Goal: Task Accomplishment & Management: Use online tool/utility

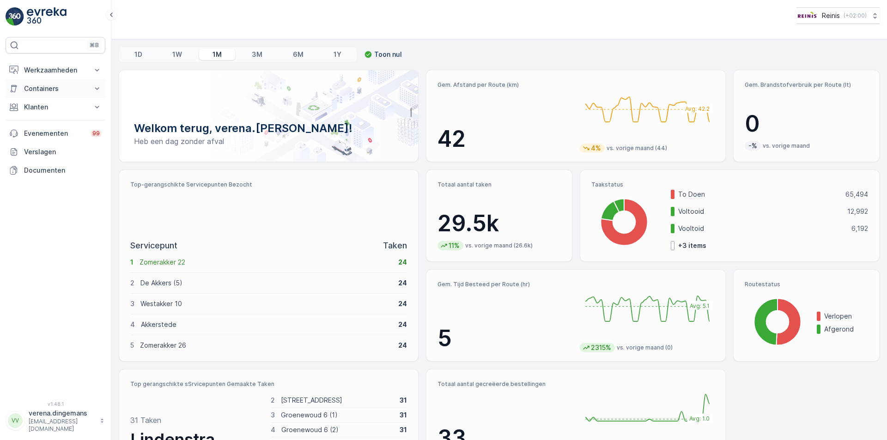
click at [52, 86] on p "Containers" at bounding box center [55, 88] width 63 height 9
click at [67, 71] on p "Werkzaamheden" at bounding box center [55, 70] width 63 height 9
click at [32, 124] on p "Cockpit" at bounding box center [36, 124] width 24 height 9
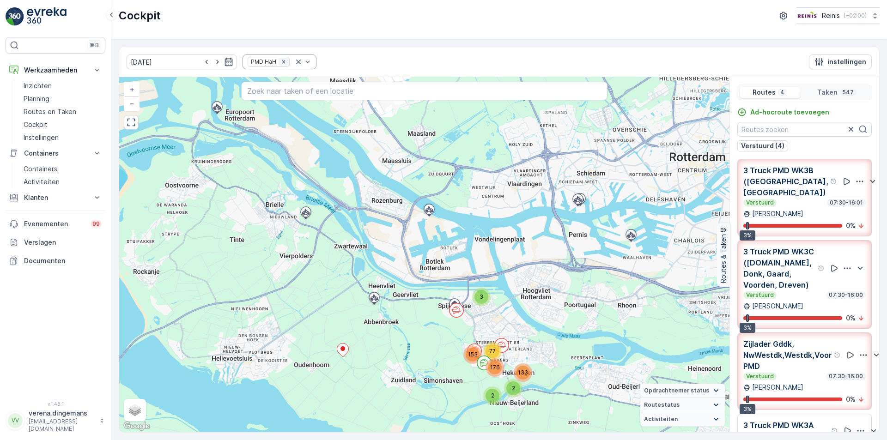
click at [280, 64] on icon "Remove PMD HaH" at bounding box center [283, 62] width 6 height 6
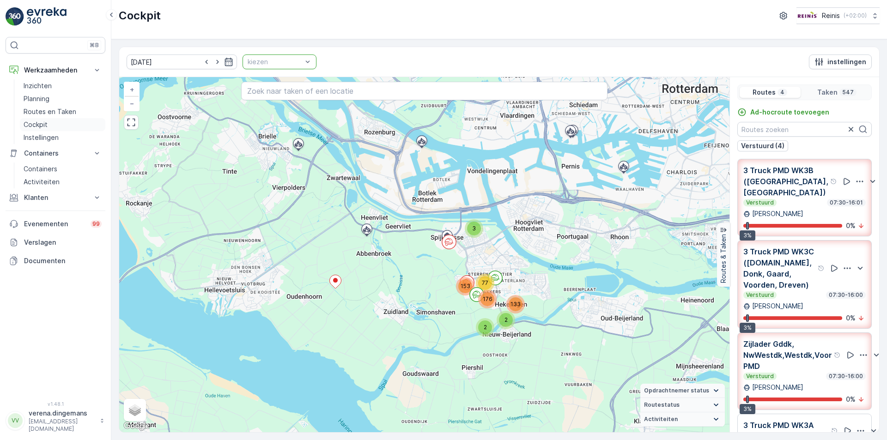
click at [30, 120] on link "Cockpit" at bounding box center [62, 124] width 85 height 13
click at [272, 100] on input "text" at bounding box center [424, 91] width 366 height 18
click at [225, 61] on icon "button" at bounding box center [229, 62] width 8 height 8
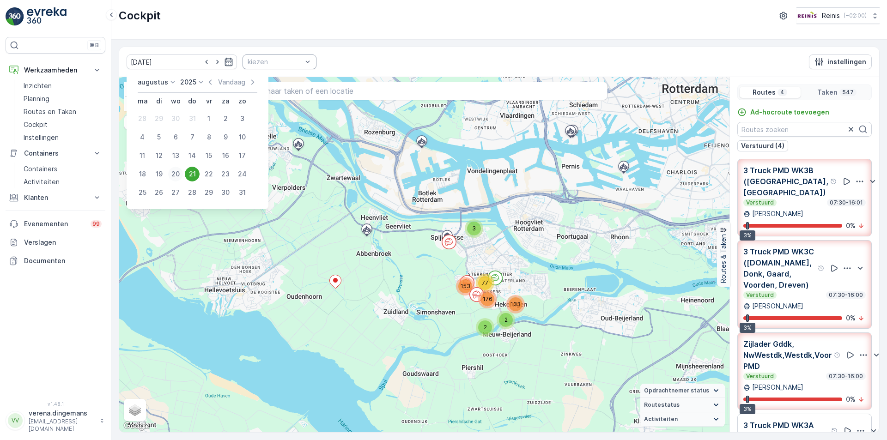
click at [176, 173] on div "20" at bounding box center [175, 174] width 15 height 15
type input "[DATE]"
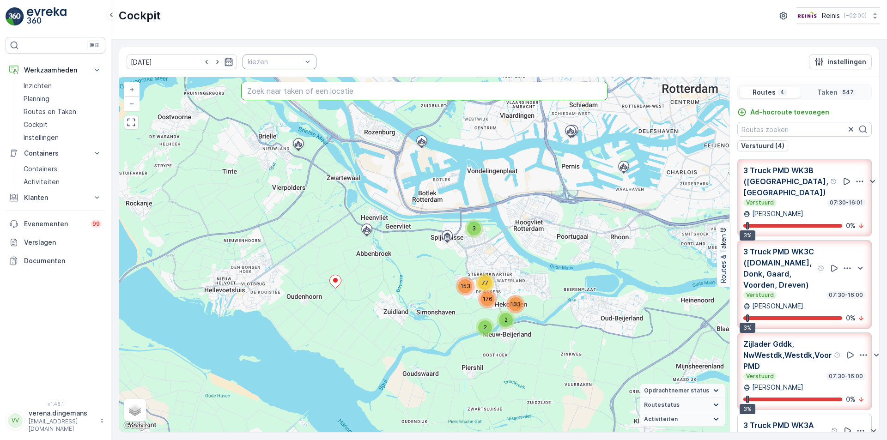
click at [280, 90] on input "text" at bounding box center [424, 91] width 366 height 18
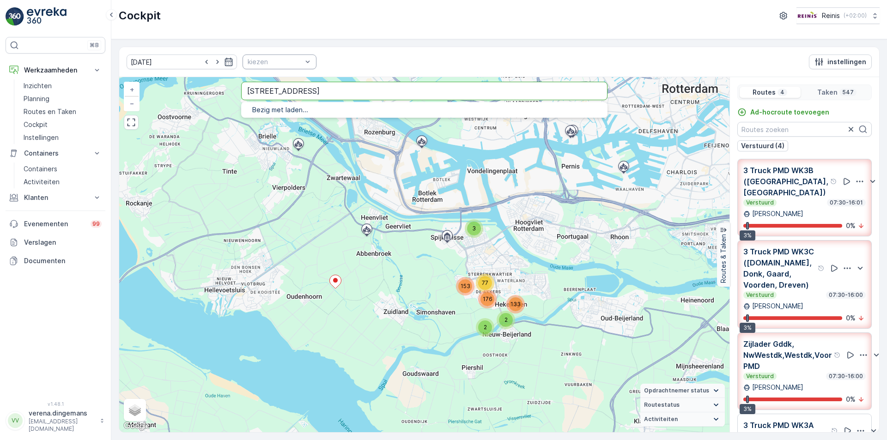
type input "[STREET_ADDRESS]"
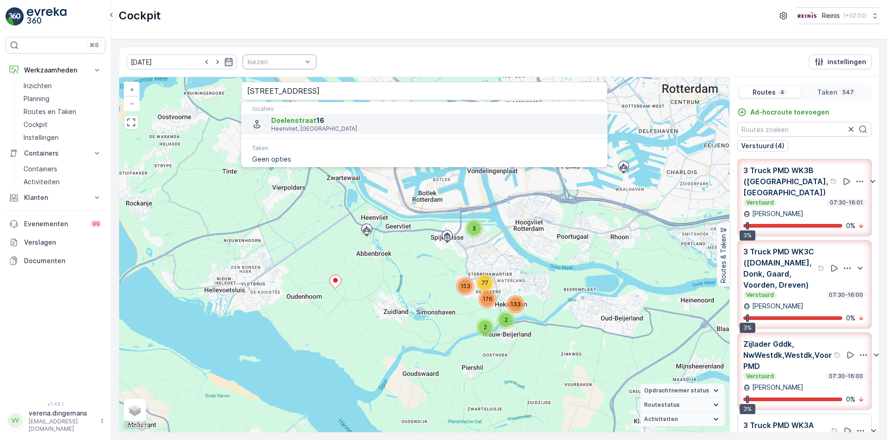
click at [314, 126] on p "Heenvliet, [GEOGRAPHIC_DATA]" at bounding box center [435, 128] width 329 height 7
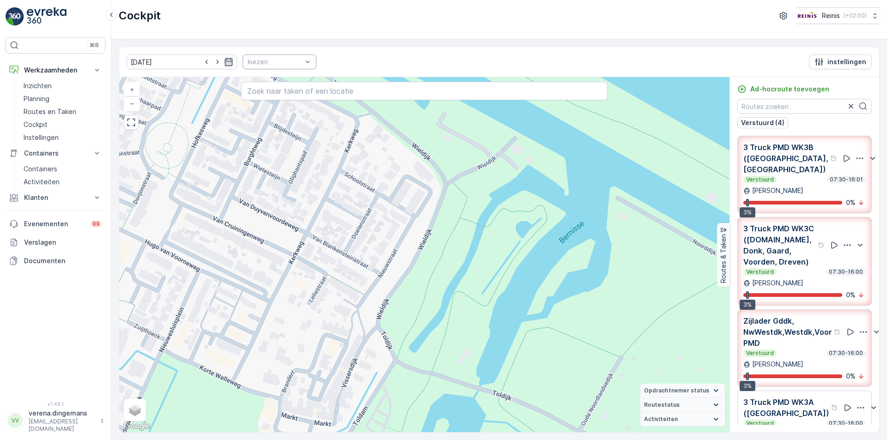
click at [224, 63] on icon "button" at bounding box center [228, 61] width 9 height 9
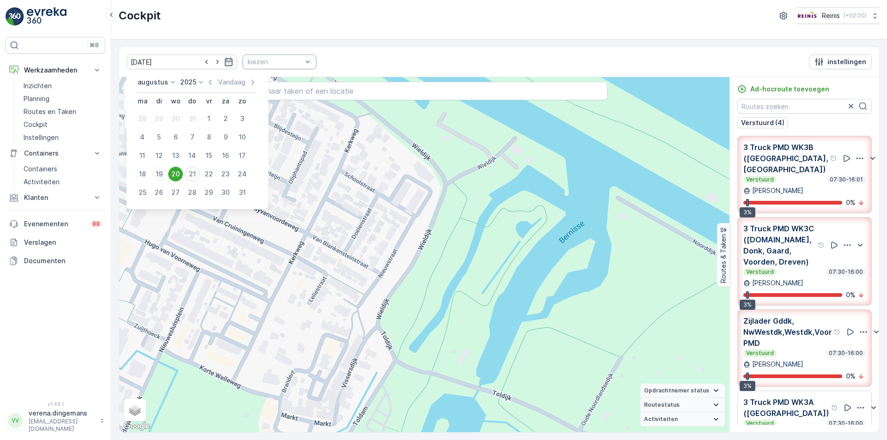
click at [160, 175] on div "19" at bounding box center [158, 174] width 15 height 15
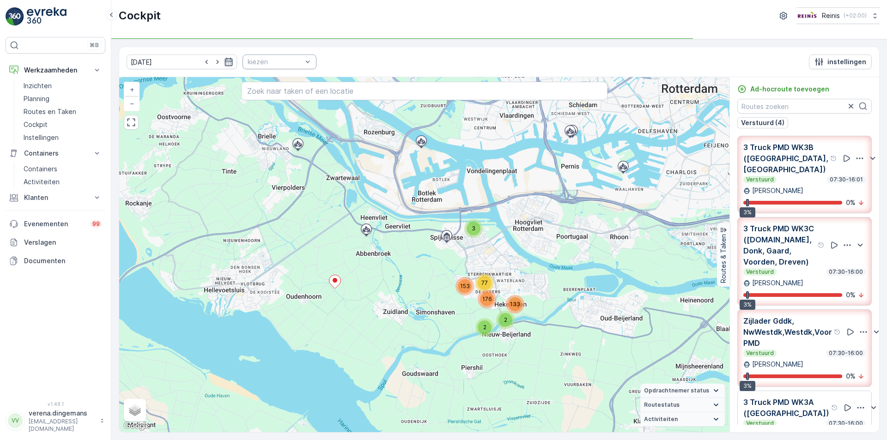
click at [224, 58] on icon "button" at bounding box center [228, 61] width 9 height 9
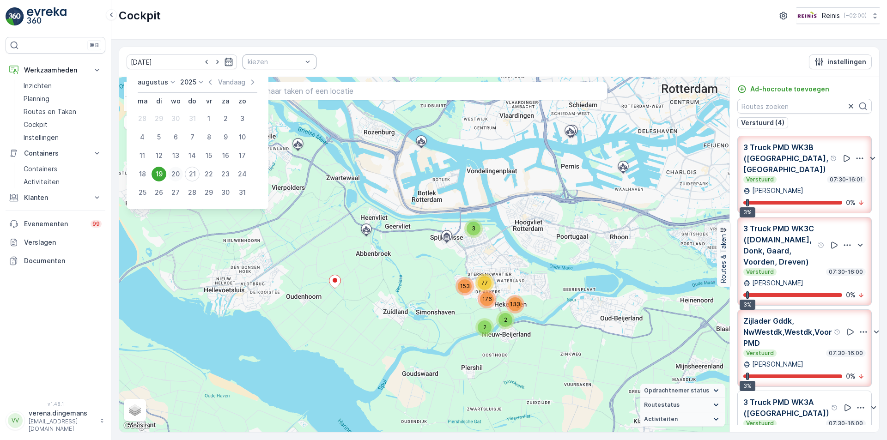
click at [179, 175] on div "20" at bounding box center [175, 174] width 15 height 15
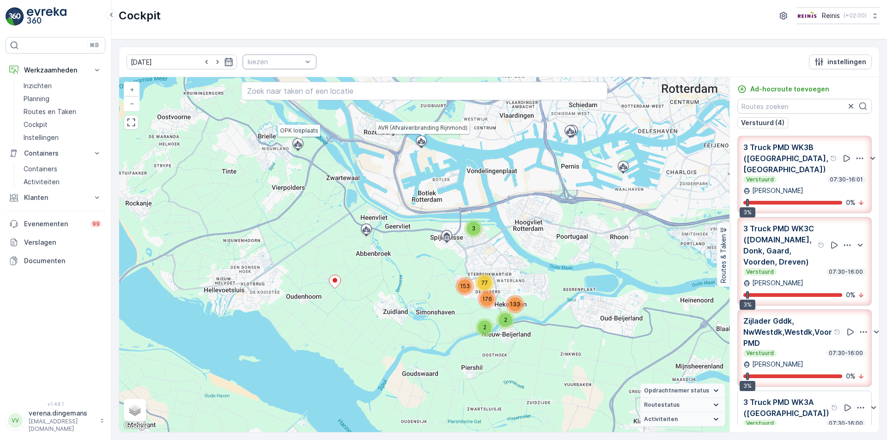
scroll to position [59, 0]
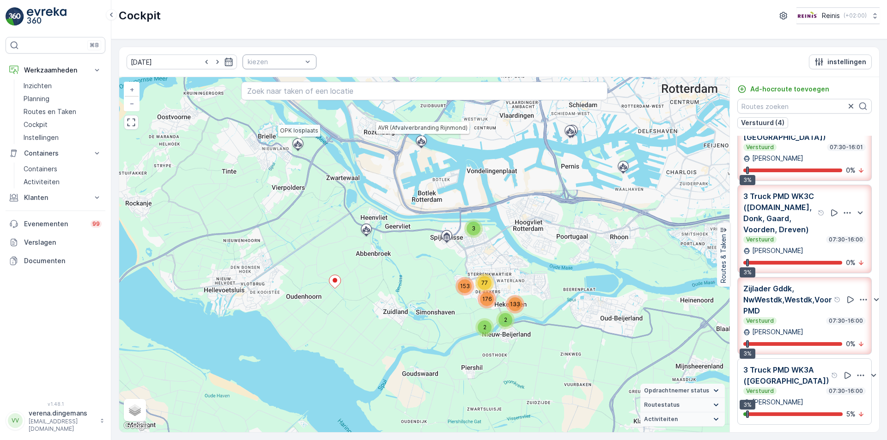
click at [214, 54] on div "[DATE] kiezen instellingen" at bounding box center [499, 62] width 760 height 30
click at [224, 60] on icon "button" at bounding box center [228, 61] width 9 height 9
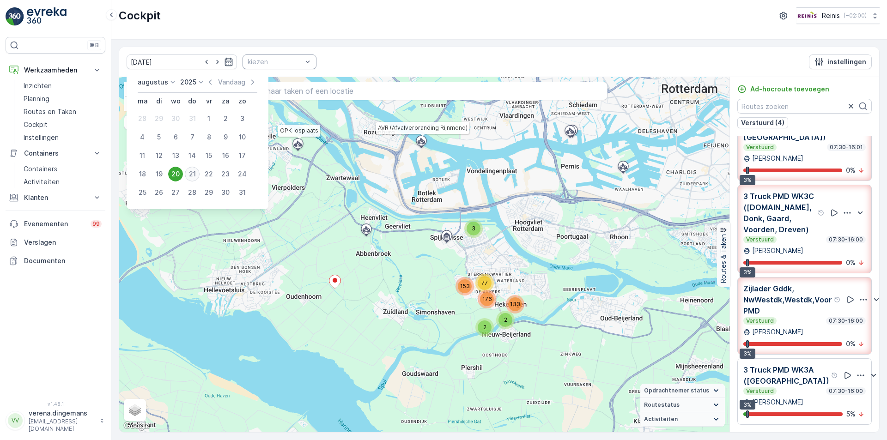
click at [192, 176] on div "21" at bounding box center [192, 174] width 15 height 15
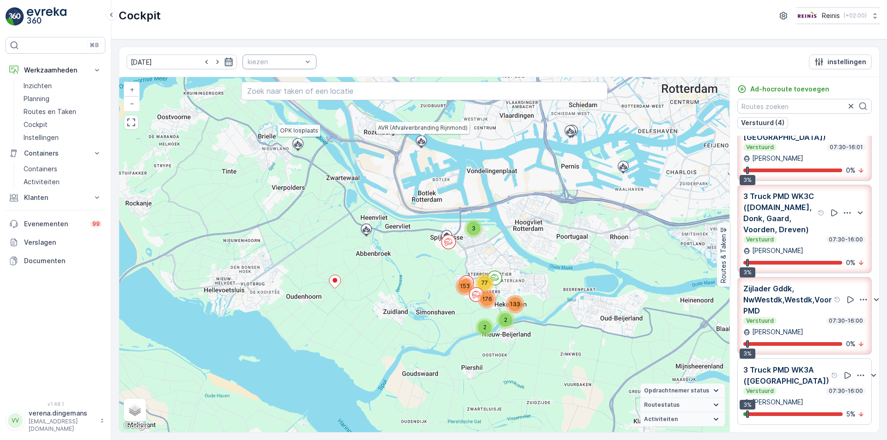
click at [225, 66] on icon "button" at bounding box center [229, 62] width 8 height 8
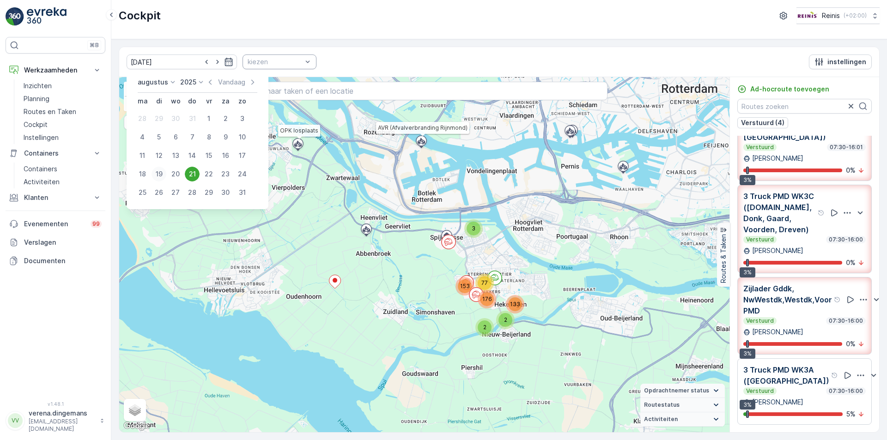
click at [157, 175] on div "19" at bounding box center [158, 174] width 15 height 15
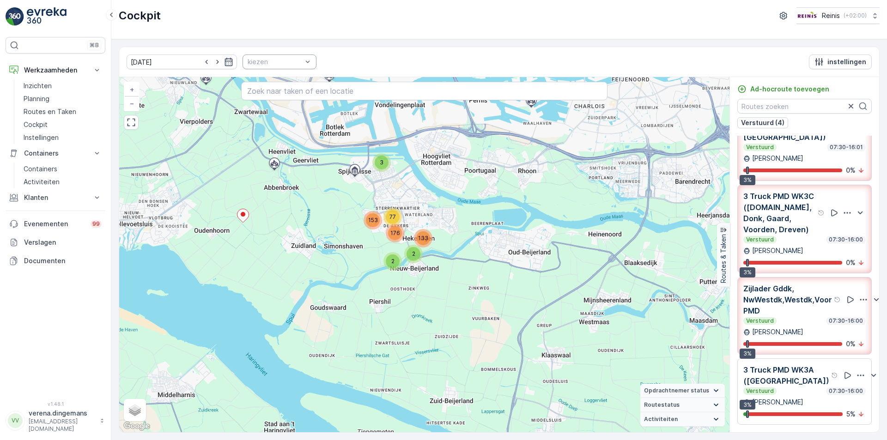
drag, startPoint x: 554, startPoint y: 323, endPoint x: 464, endPoint y: 256, distance: 112.1
click at [464, 256] on div "3 2 2 176 133 77 153 OPK losplaats AVR (Afvalverbranding Rijnmond) + − Satellie…" at bounding box center [424, 254] width 610 height 355
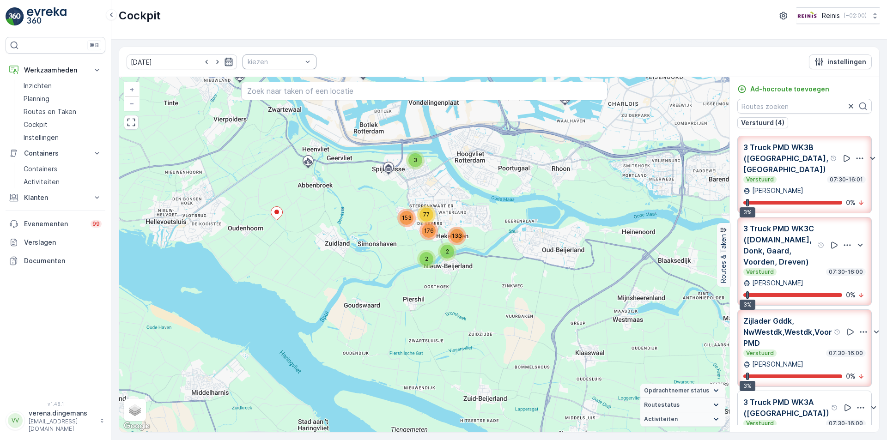
click at [225, 59] on icon "button" at bounding box center [229, 62] width 8 height 8
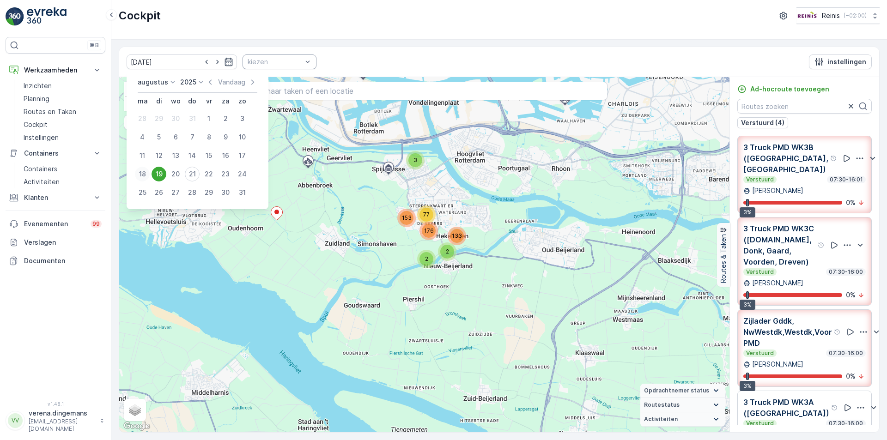
click at [141, 178] on div "18" at bounding box center [142, 174] width 15 height 15
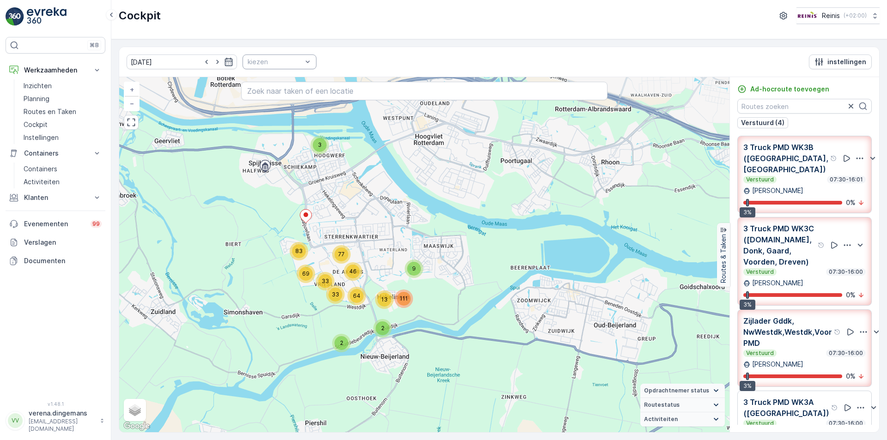
drag, startPoint x: 603, startPoint y: 307, endPoint x: 488, endPoint y: 297, distance: 115.4
click at [488, 297] on div "3 2 2 33 33 46 64 9 13 111 77 69 83 OPK losplaats AVR (Afvalverbranding Rijnmon…" at bounding box center [424, 254] width 610 height 355
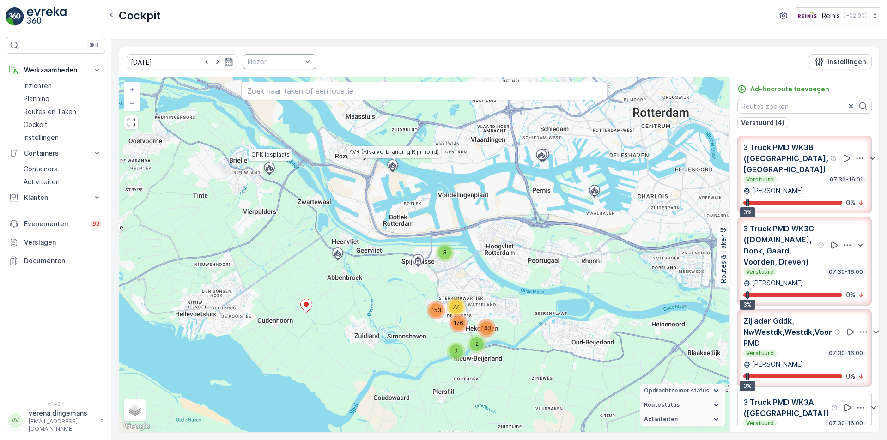
drag, startPoint x: 286, startPoint y: 236, endPoint x: 344, endPoint y: 267, distance: 65.7
click at [344, 267] on div "3 2 2 176 133 77 153 OPK losplaats AVR (Afvalverbranding Rijnmond) + − Satellie…" at bounding box center [424, 254] width 610 height 355
click at [254, 65] on div at bounding box center [275, 61] width 56 height 7
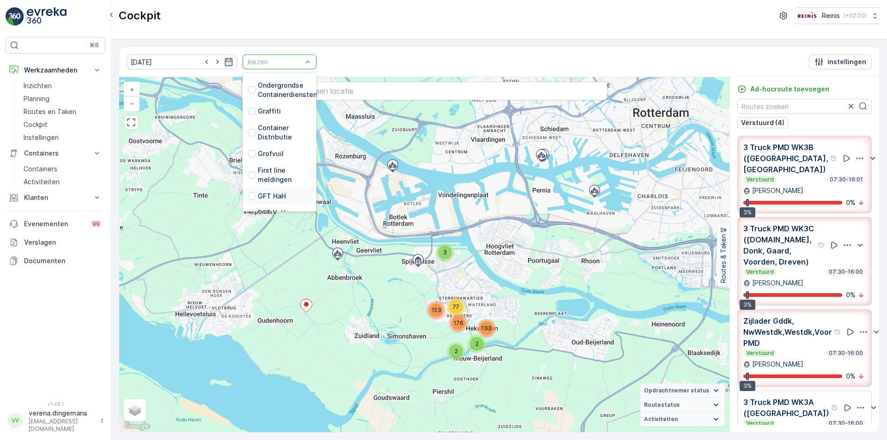
scroll to position [234, 0]
click at [248, 181] on div at bounding box center [251, 184] width 7 height 7
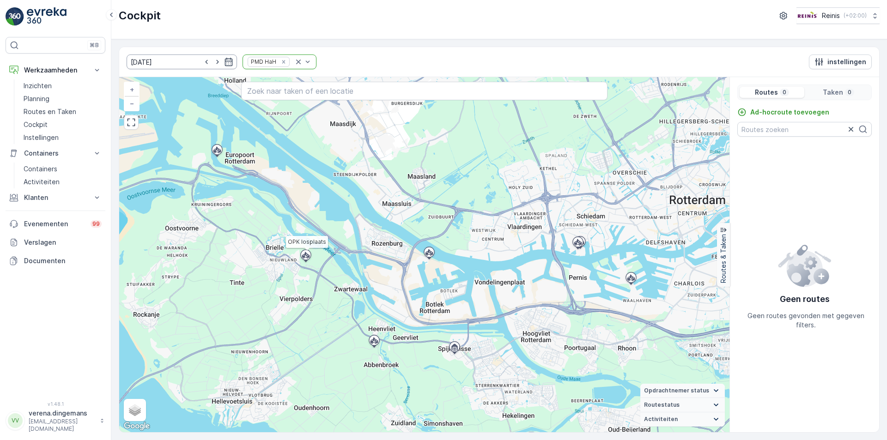
click at [224, 66] on input "[DATE]" at bounding box center [182, 61] width 110 height 15
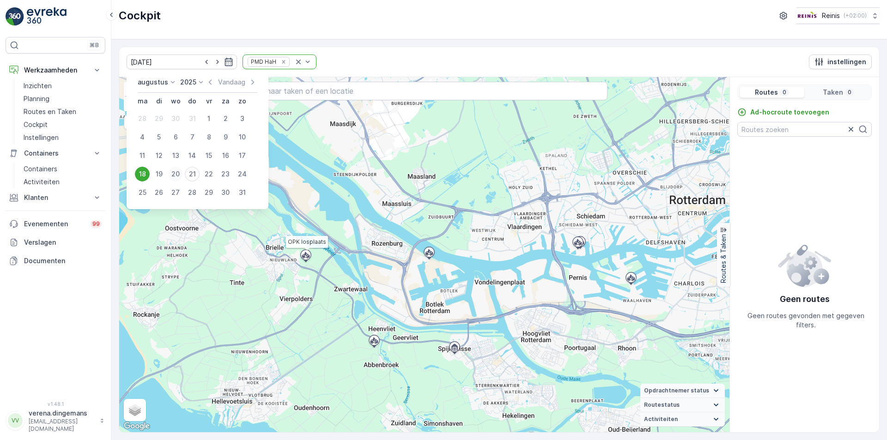
click at [179, 173] on div "20" at bounding box center [175, 174] width 15 height 15
type input "[DATE]"
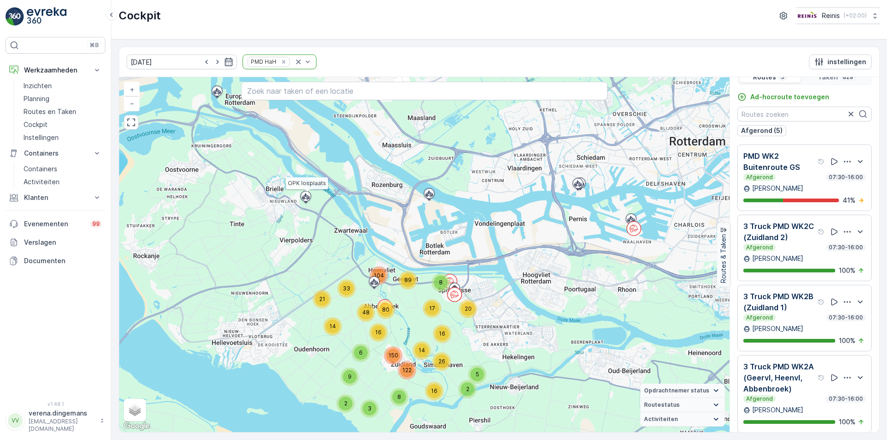
scroll to position [23, 0]
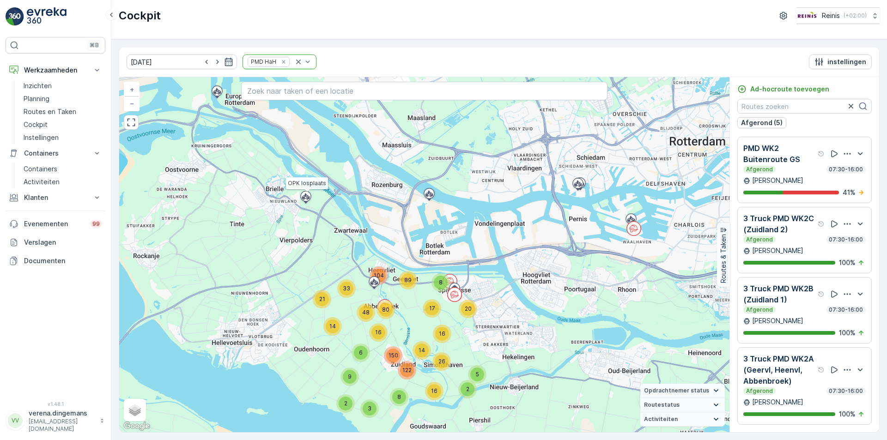
click at [791, 357] on p "3 Truck PMD WK2A (Geervl, Heenvl, Abbenbroek)" at bounding box center [779, 369] width 73 height 33
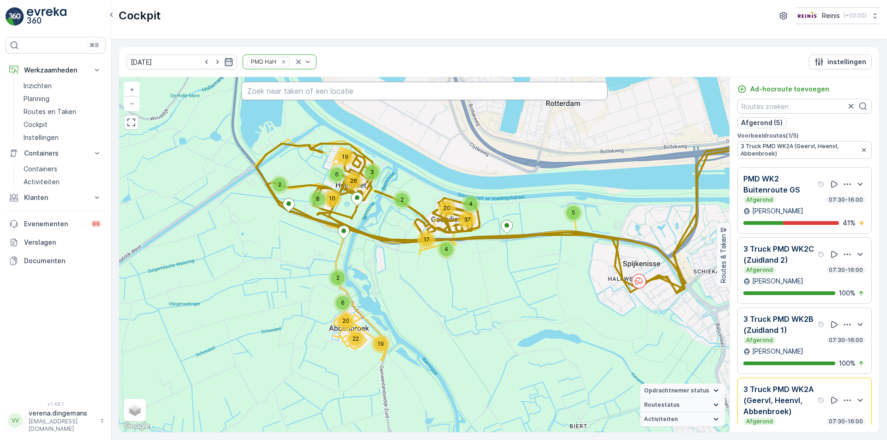
click at [304, 95] on input "text" at bounding box center [424, 91] width 366 height 18
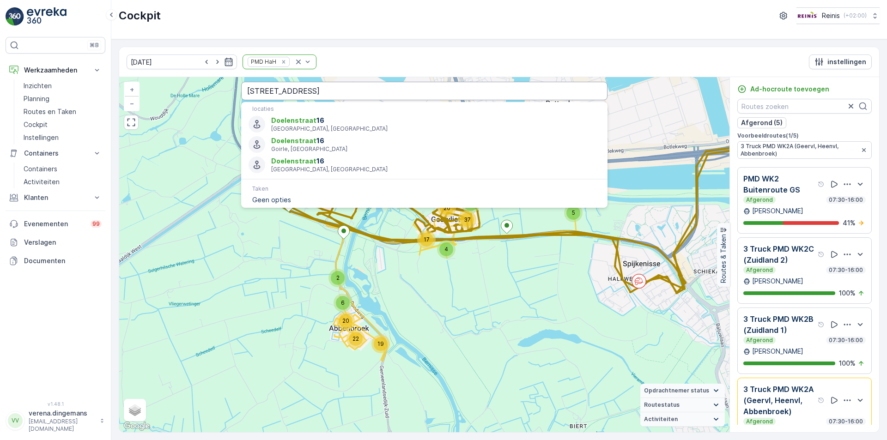
click at [315, 90] on input "[STREET_ADDRESS]" at bounding box center [424, 91] width 366 height 18
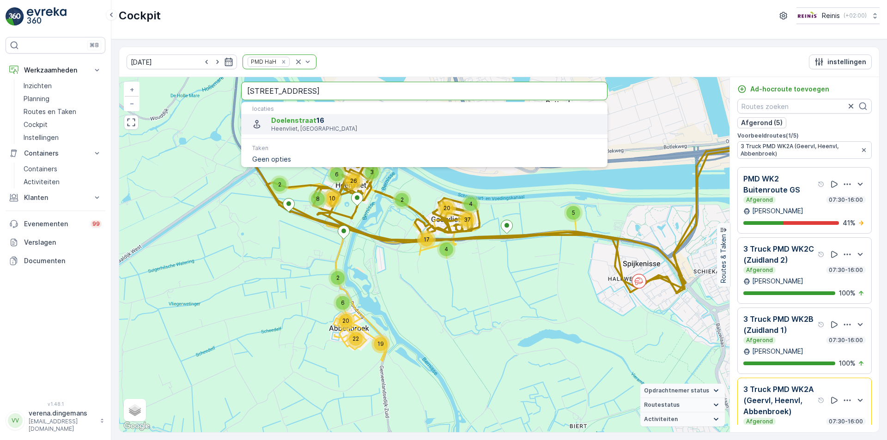
type input "[STREET_ADDRESS]"
click at [321, 120] on span "[STREET_ADDRESS]" at bounding box center [435, 120] width 329 height 9
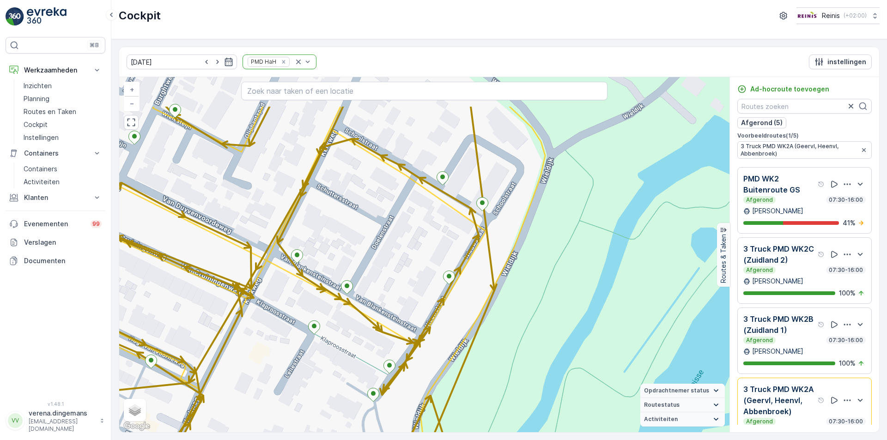
drag, startPoint x: 360, startPoint y: 183, endPoint x: 400, endPoint y: 249, distance: 77.3
click at [400, 249] on div "2 2 2 2 2 2 2 3 2 2 3 2 2 2 2 2 2 2 3 3 2 3 2 2 4 2 9 2 3 3 2 + − Satelliet sta…" at bounding box center [424, 254] width 610 height 355
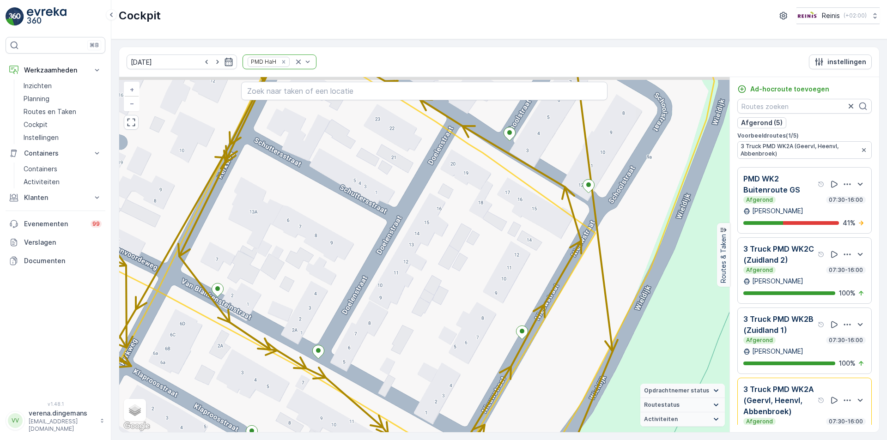
drag, startPoint x: 434, startPoint y: 236, endPoint x: 423, endPoint y: 257, distance: 23.5
click at [423, 257] on div "2 2 2 2 3 2 2 2 2 2 2 2 2 2 2 2 7 2 2 2 2 + − Satelliet stappenplan Terrein Hyb…" at bounding box center [424, 254] width 610 height 355
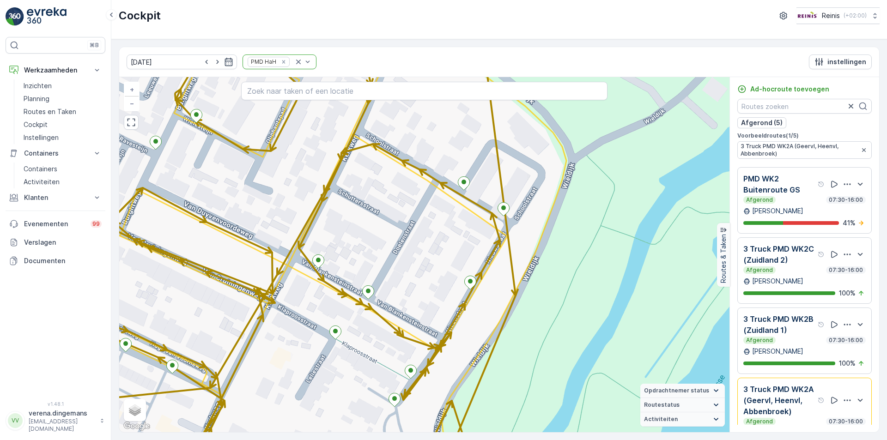
drag, startPoint x: 423, startPoint y: 257, endPoint x: 423, endPoint y: 245, distance: 12.5
click at [423, 245] on div "2 2 2 2 2 2 2 3 2 2 3 2 2 2 2 2 2 2 3 3 2 3 2 2 4 2 9 2 3 3 2 + − Satelliet sta…" at bounding box center [424, 254] width 610 height 355
